Goal: Check status: Check status

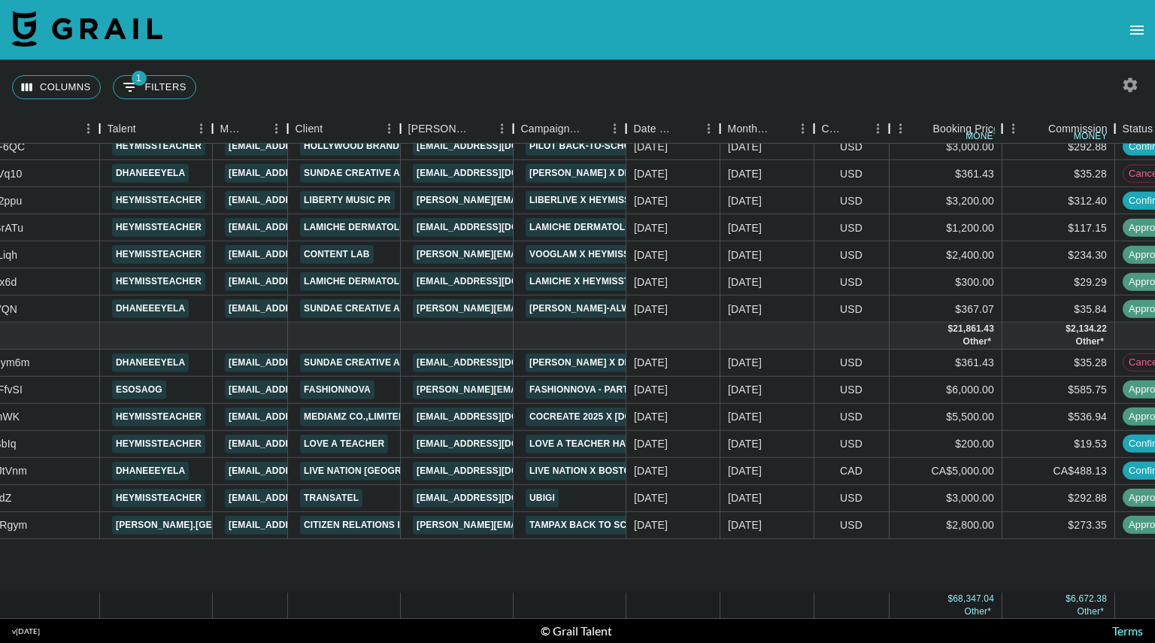
scroll to position [0, 212]
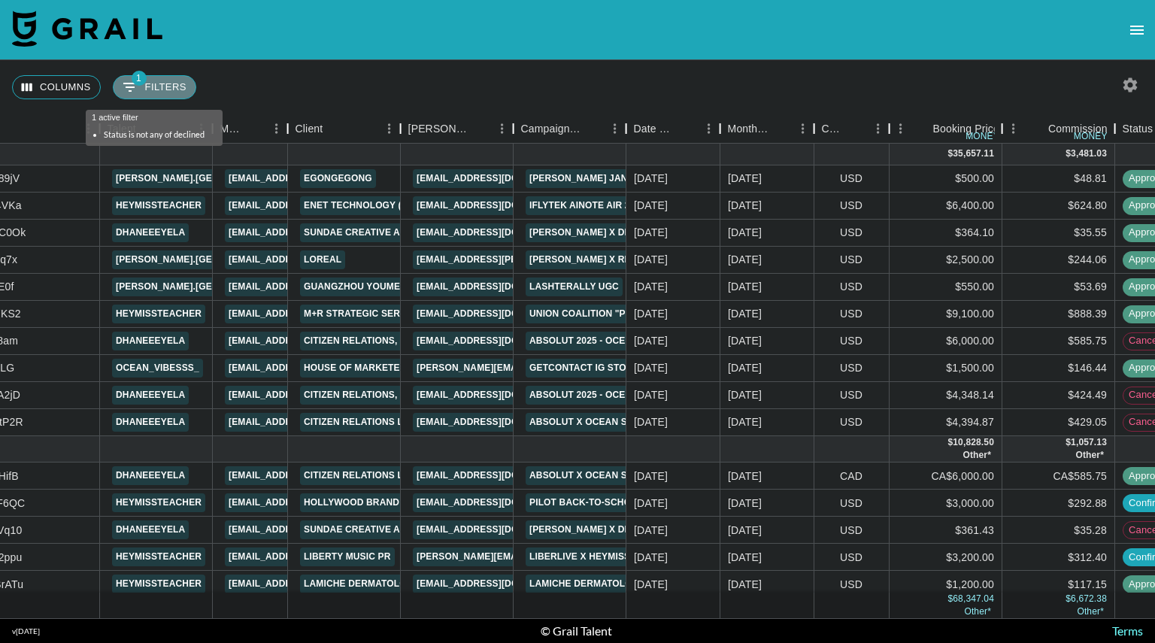
click at [148, 86] on button "1 Filters" at bounding box center [154, 87] width 83 height 24
select select "status"
select select "isNotAnyOf"
select select "clientId"
select select "isAnyOf"
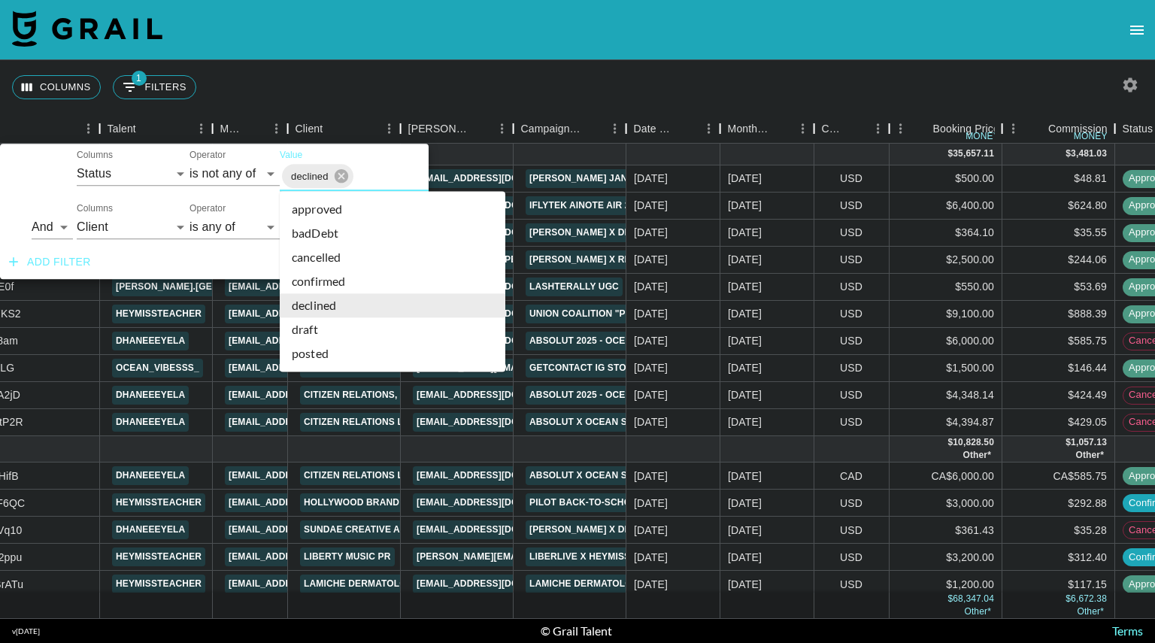
click at [385, 181] on input "Value" at bounding box center [409, 176] width 107 height 23
click at [359, 262] on li "cancelled" at bounding box center [393, 257] width 226 height 24
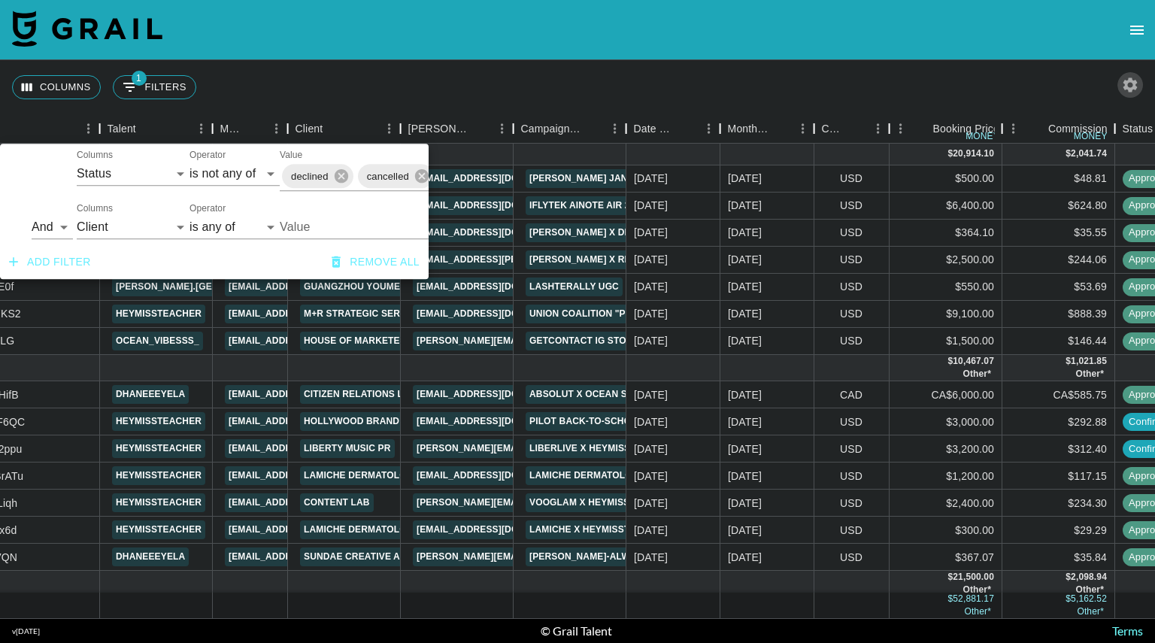
click at [1125, 80] on icon "button" at bounding box center [1130, 84] width 14 height 14
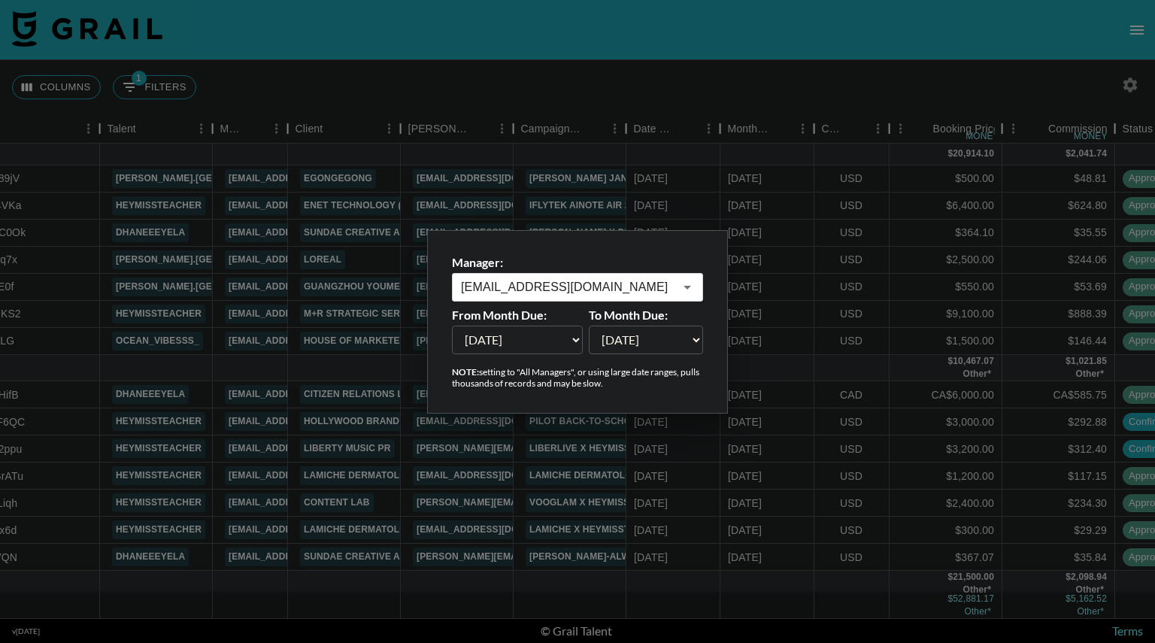
click at [566, 339] on select "[DATE] [DATE] '[DATE] May '[DATE] Mar '[DATE] Jan '[DATE] Nov '[DATE] Sep '[DAT…" at bounding box center [517, 339] width 131 height 29
select select "[DATE]"
click at [452, 325] on select "[DATE] [DATE] '[DATE] May '[DATE] Mar '[DATE] Jan '[DATE] Nov '[DATE] Sep '[DAT…" at bounding box center [517, 339] width 131 height 29
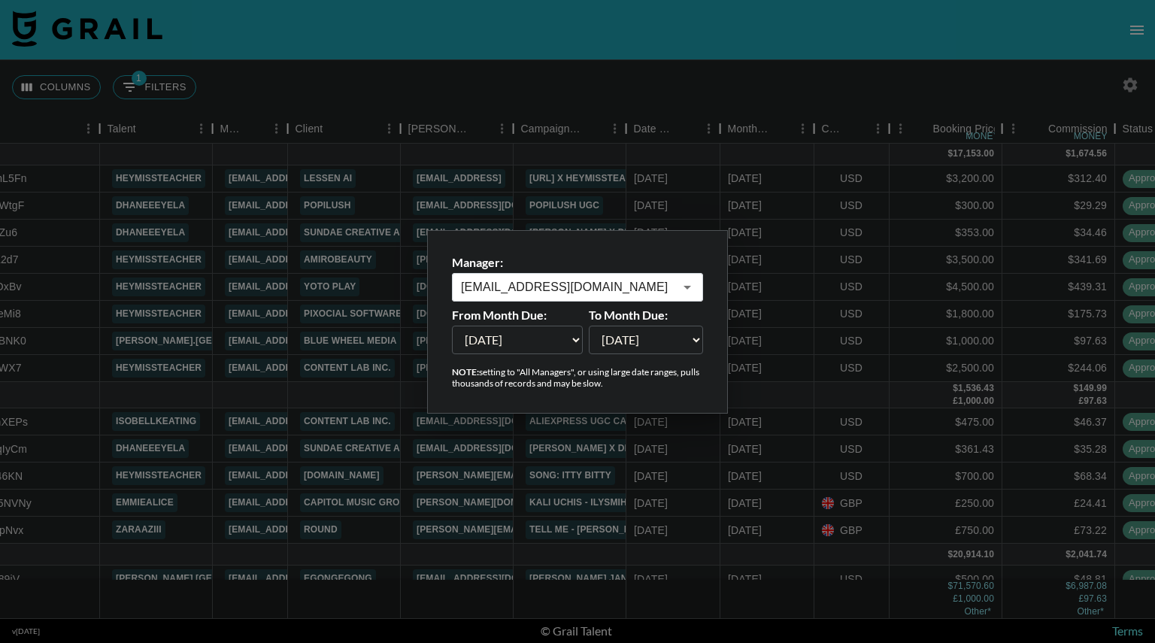
click at [870, 68] on div at bounding box center [577, 321] width 1155 height 643
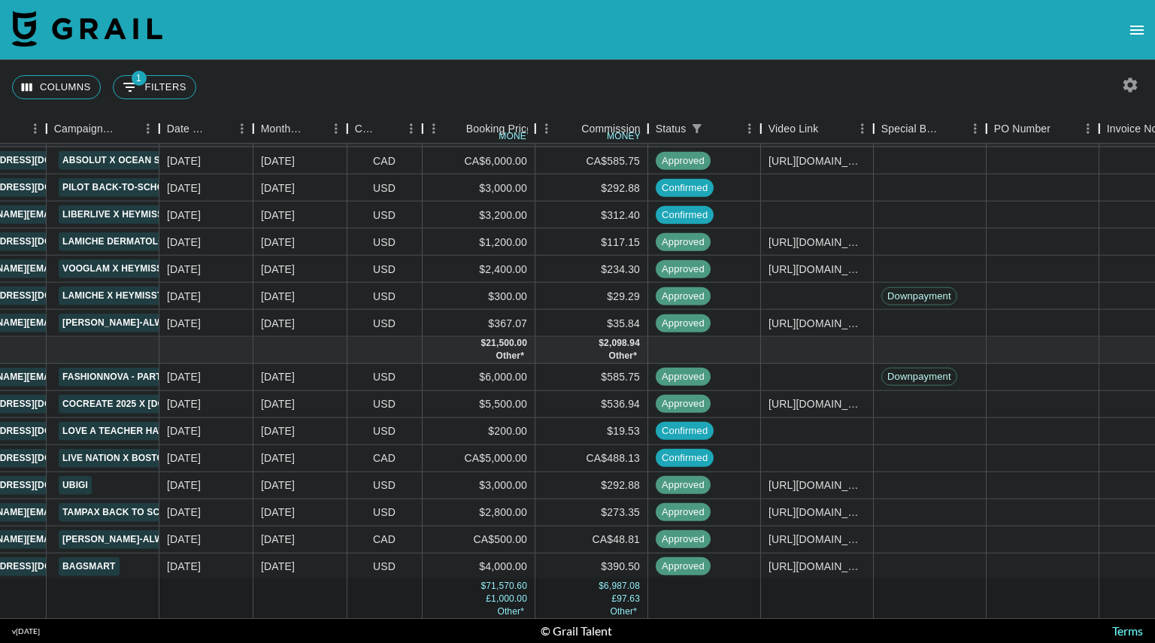
scroll to position [643, 674]
